Goal: Book appointment/travel/reservation

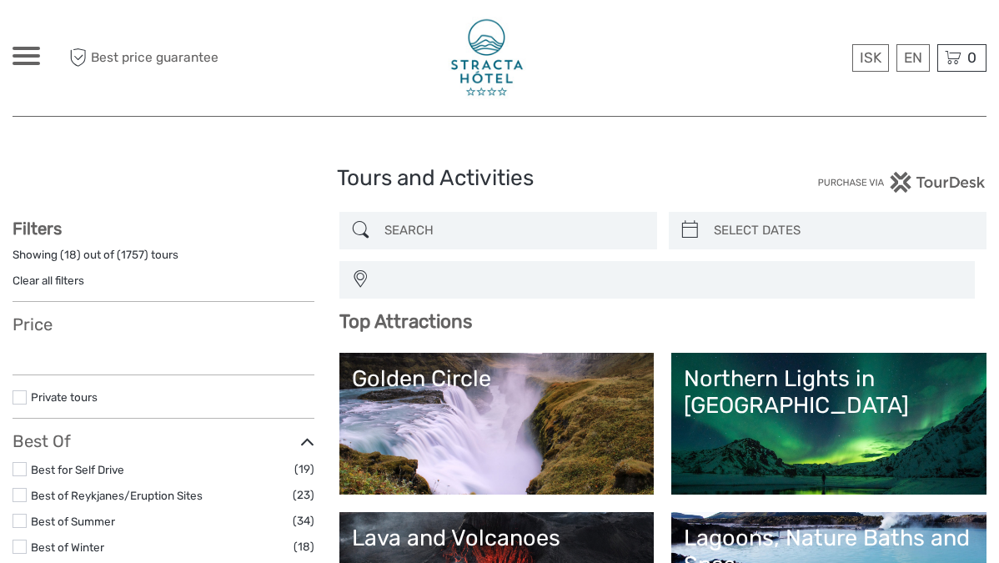
select select
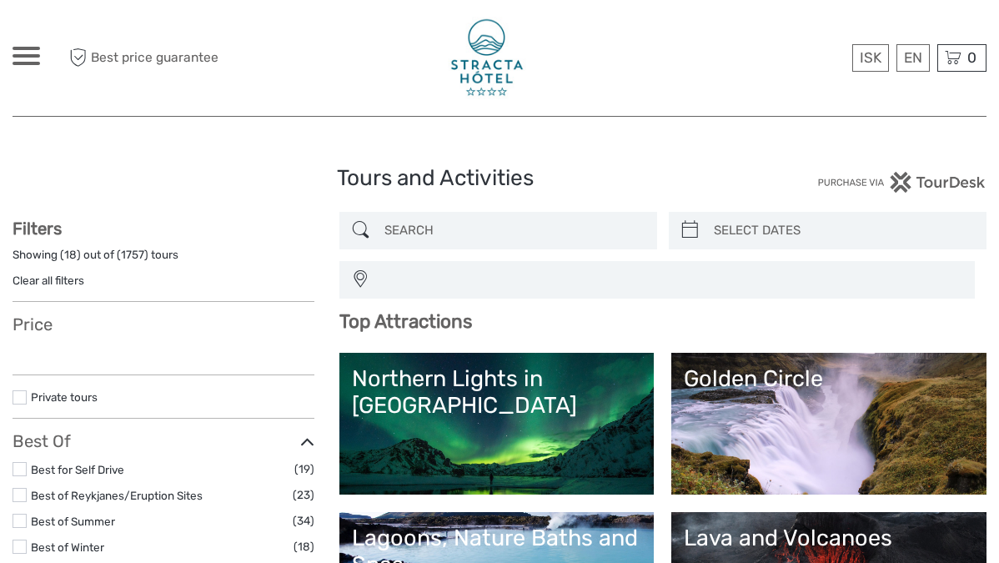
select select
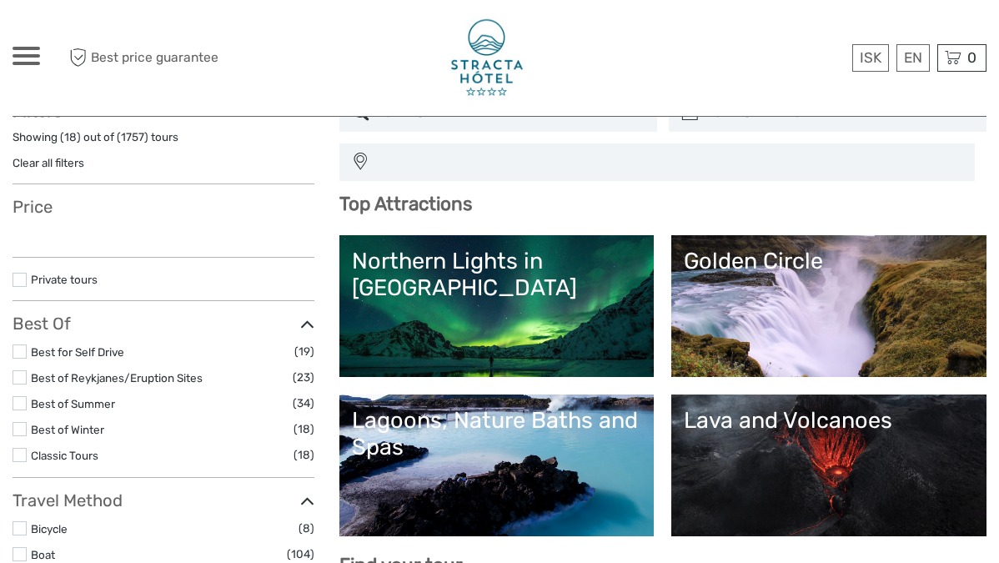
select select
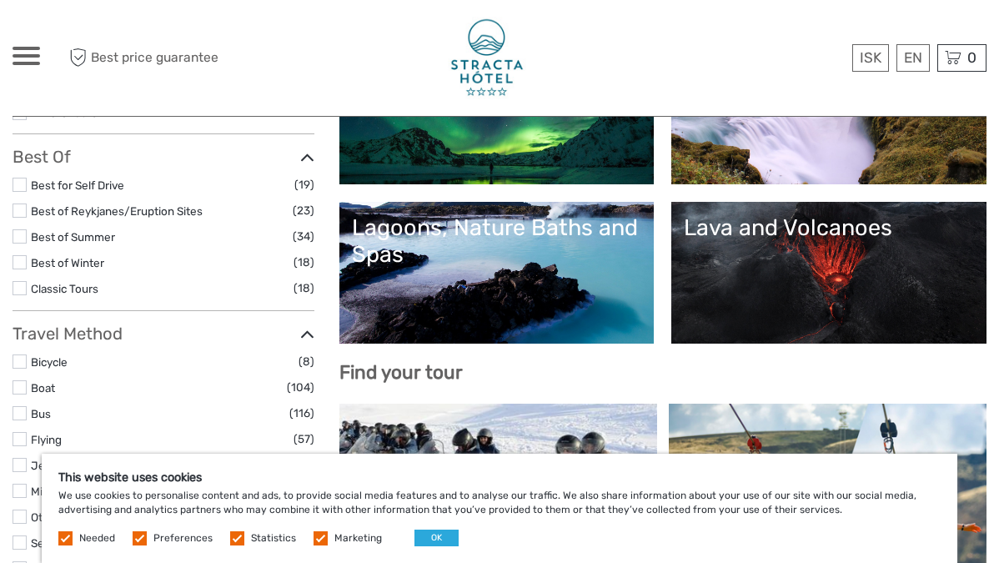
scroll to position [313, 0]
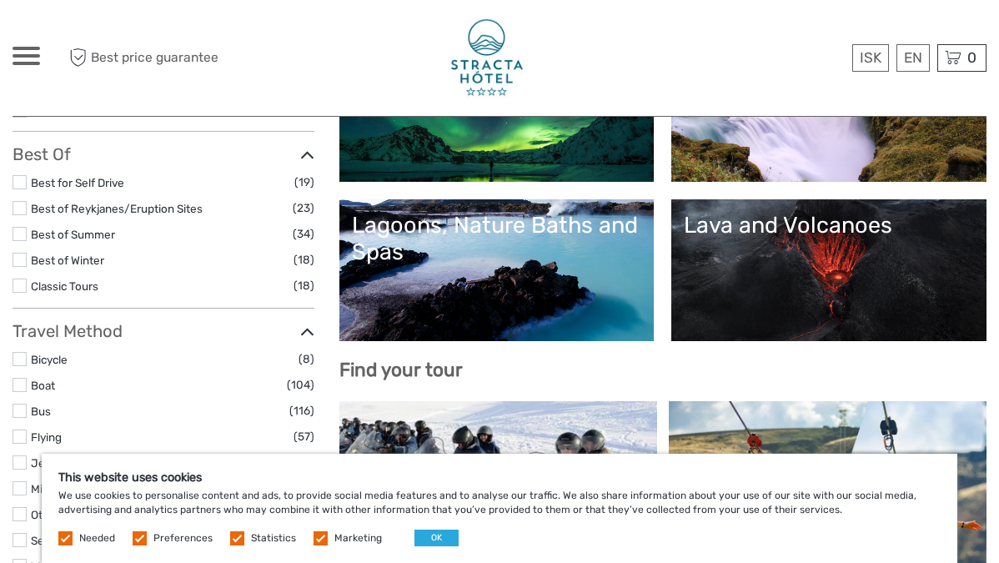
click at [19, 59] on div at bounding box center [27, 56] width 28 height 18
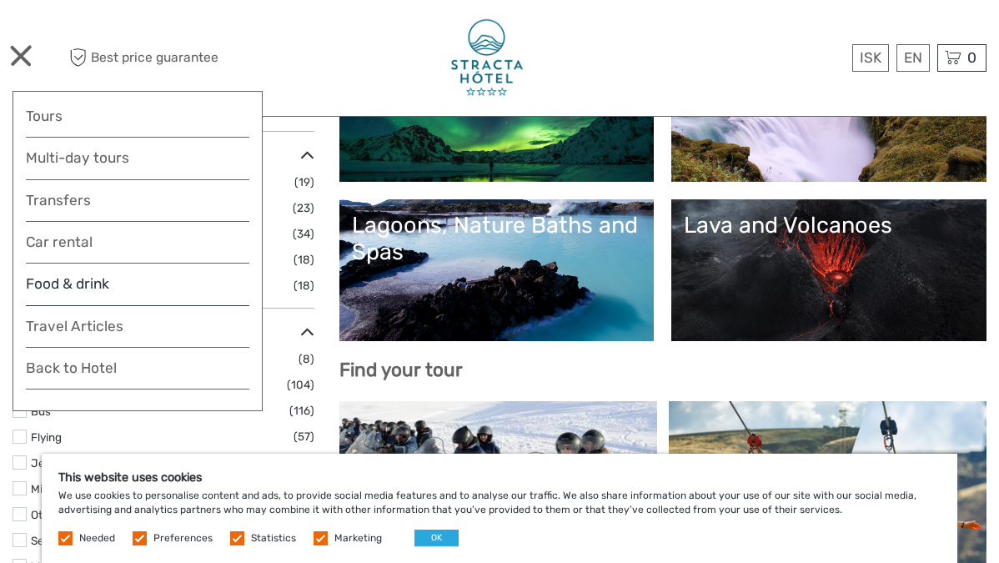
click at [64, 283] on link "Food & drink" at bounding box center [138, 288] width 224 height 33
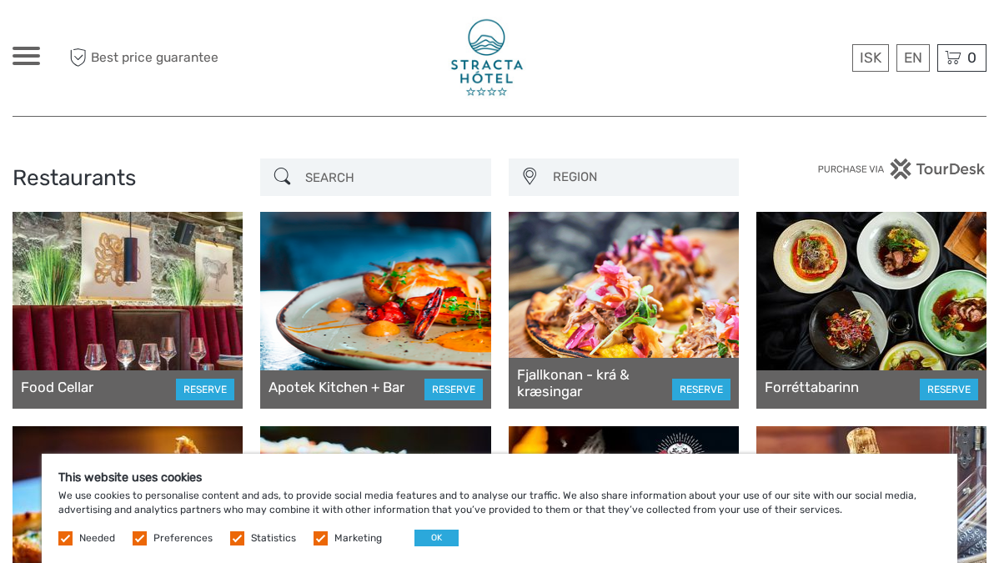
click at [27, 43] on div "ISK ISK € $ £ EN English Español Deutsch Tours Multi-day tours Transfers Car re…" at bounding box center [135, 58] width 244 height 91
click at [30, 63] on span at bounding box center [27, 63] width 28 height 3
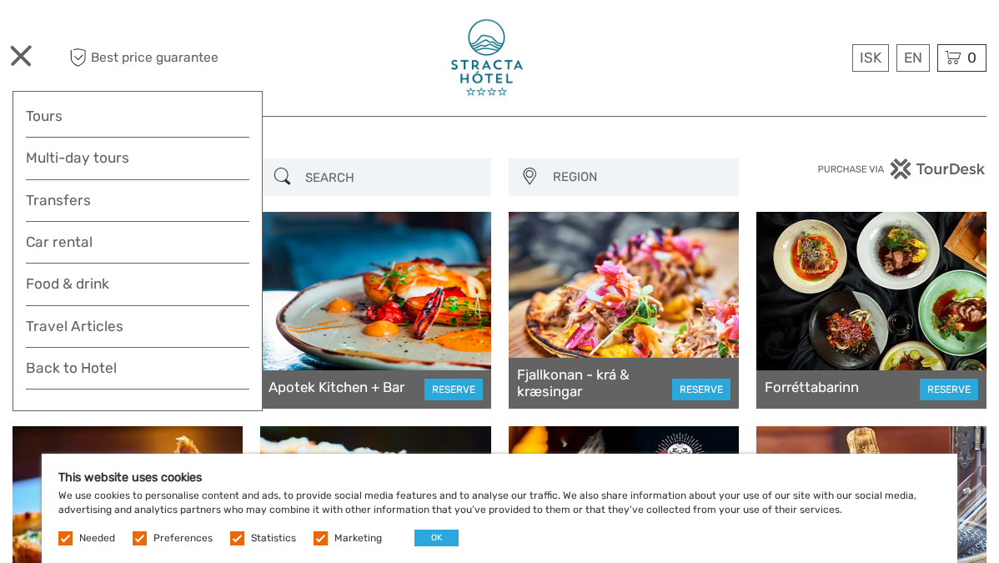
click at [353, 86] on div at bounding box center [499, 58] width 487 height 91
click at [400, 321] on div at bounding box center [375, 310] width 230 height 197
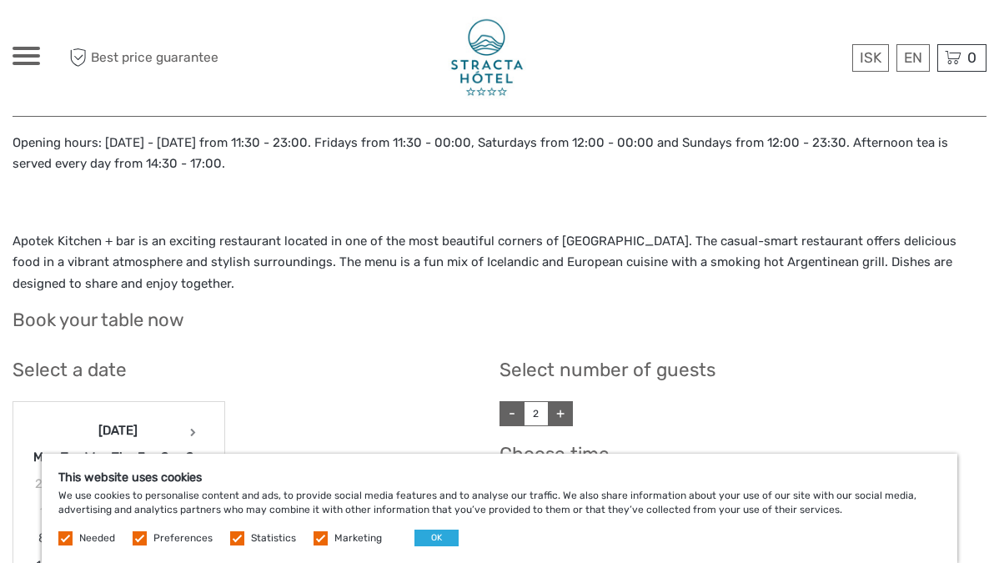
scroll to position [344, 0]
